Goal: Book appointment/travel/reservation

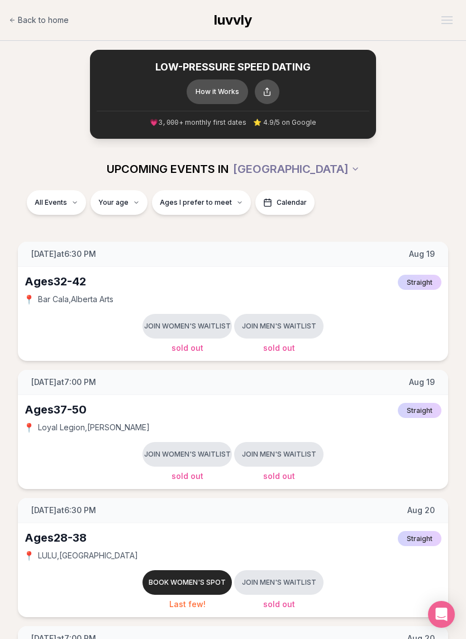
click at [219, 205] on span "Ages I prefer to meet" at bounding box center [196, 202] width 72 height 9
type input "**"
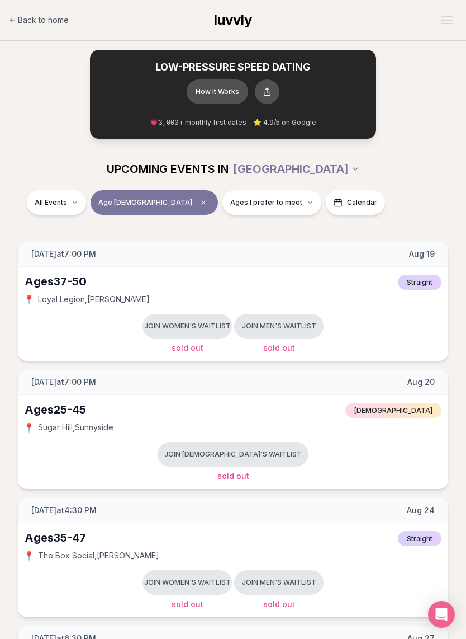
click at [230, 202] on span "Ages I prefer to meet" at bounding box center [266, 202] width 72 height 9
click at [155, 248] on button "Around my age" at bounding box center [153, 244] width 9 height 9
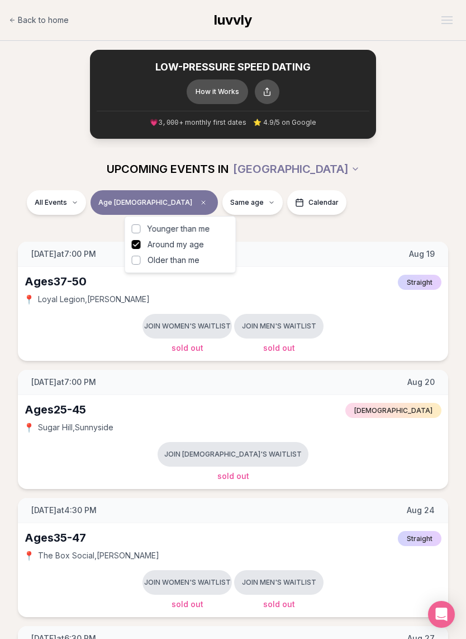
click at [401, 182] on div "UPCOMING EVENTS IN PORTLAND" at bounding box center [233, 169] width 466 height 42
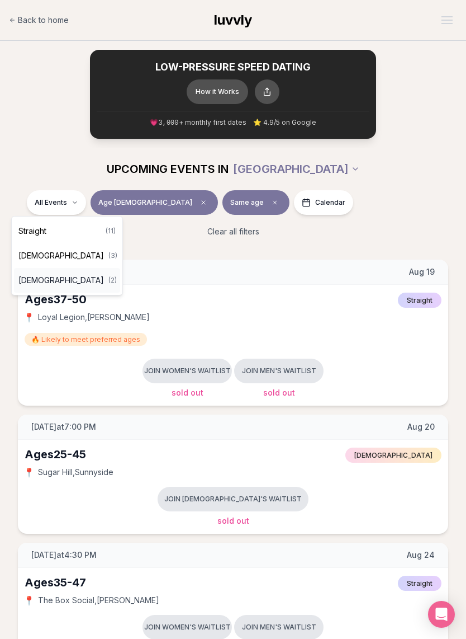
click at [108, 279] on span "( 2 )" at bounding box center [112, 280] width 8 height 9
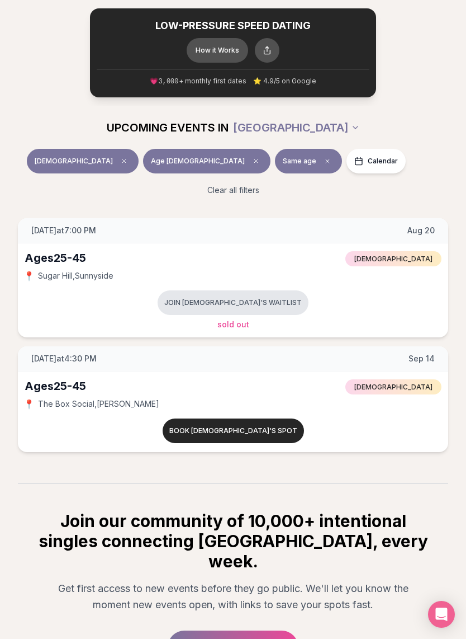
scroll to position [30, 0]
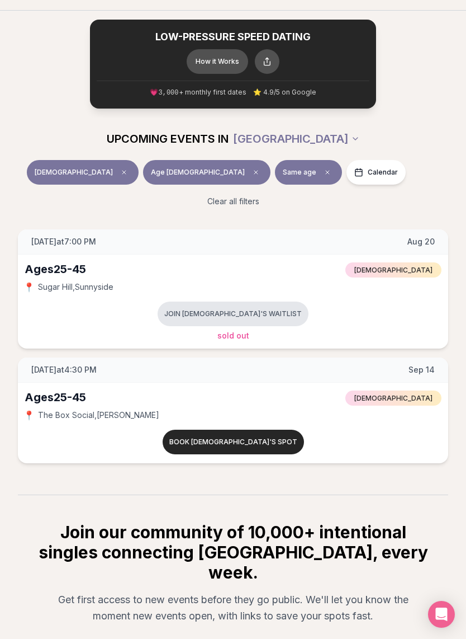
click at [256, 438] on button "Book [DEMOGRAPHIC_DATA]'s spot" at bounding box center [233, 441] width 141 height 25
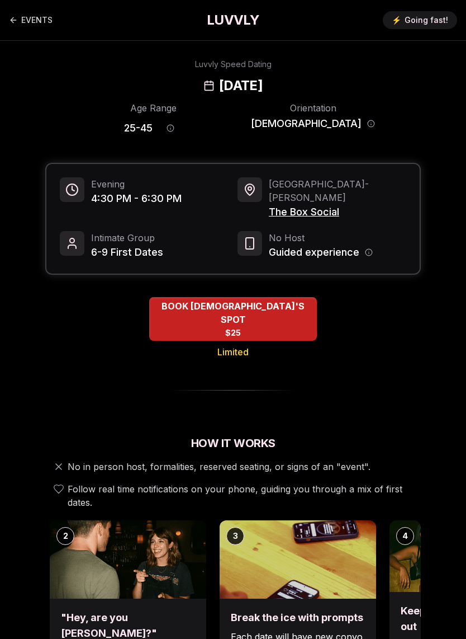
click at [183, 130] on button "Age range information" at bounding box center [170, 128] width 25 height 25
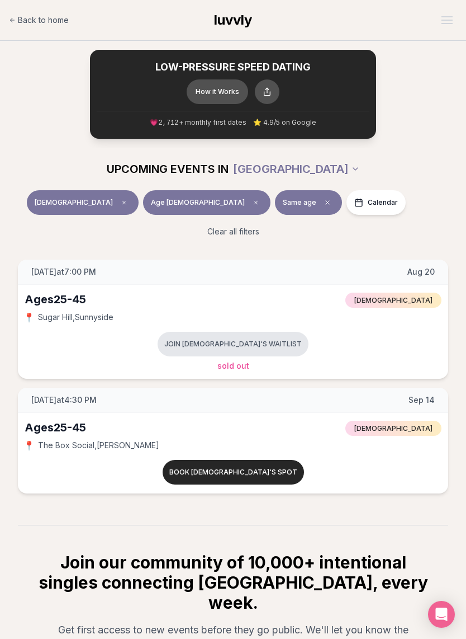
click at [249, 205] on span "Clear age" at bounding box center [255, 202] width 13 height 13
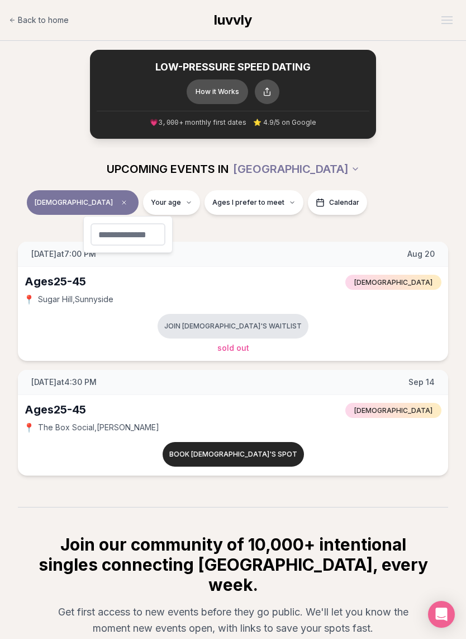
type input "**"
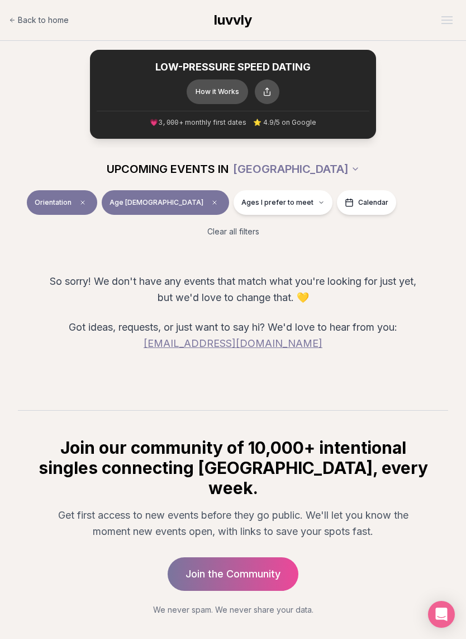
click at [55, 204] on span "Orientation" at bounding box center [53, 202] width 37 height 9
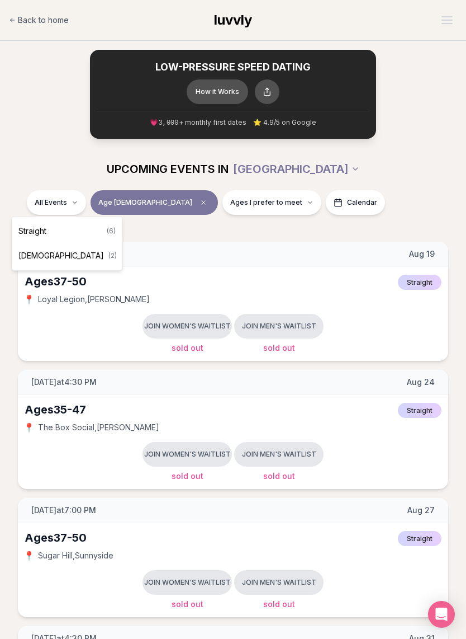
click at [197, 204] on span "Clear age" at bounding box center [203, 202] width 13 height 13
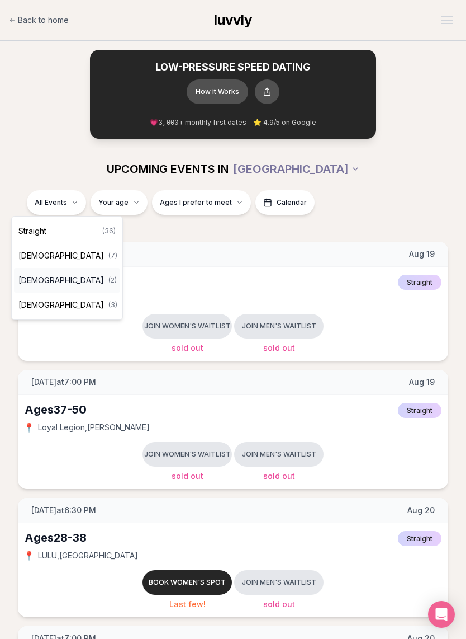
click at [108, 279] on span "( 2 )" at bounding box center [112, 280] width 8 height 9
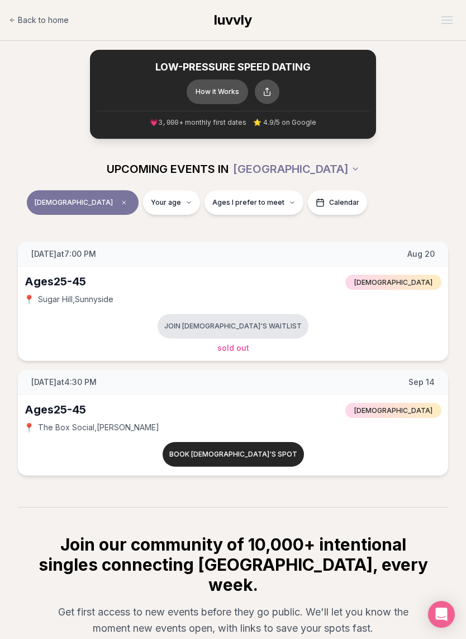
click at [336, 291] on div "Ages [DEMOGRAPHIC_DATA] [DEMOGRAPHIC_DATA] 📍 [GEOGRAPHIC_DATA] , Sunnyside Join…" at bounding box center [233, 314] width 431 height 94
click at [264, 324] on button "Join [DEMOGRAPHIC_DATA]'s waitlist" at bounding box center [233, 326] width 151 height 25
